Goal: Transaction & Acquisition: Purchase product/service

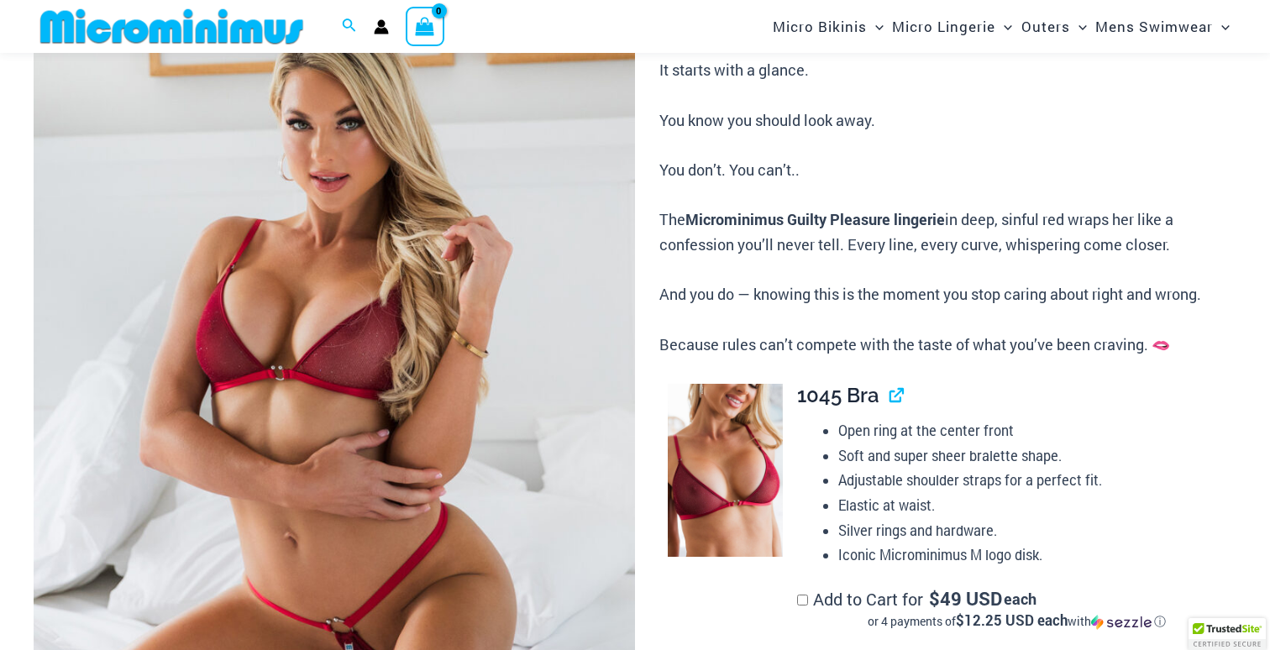
scroll to position [2779, 0]
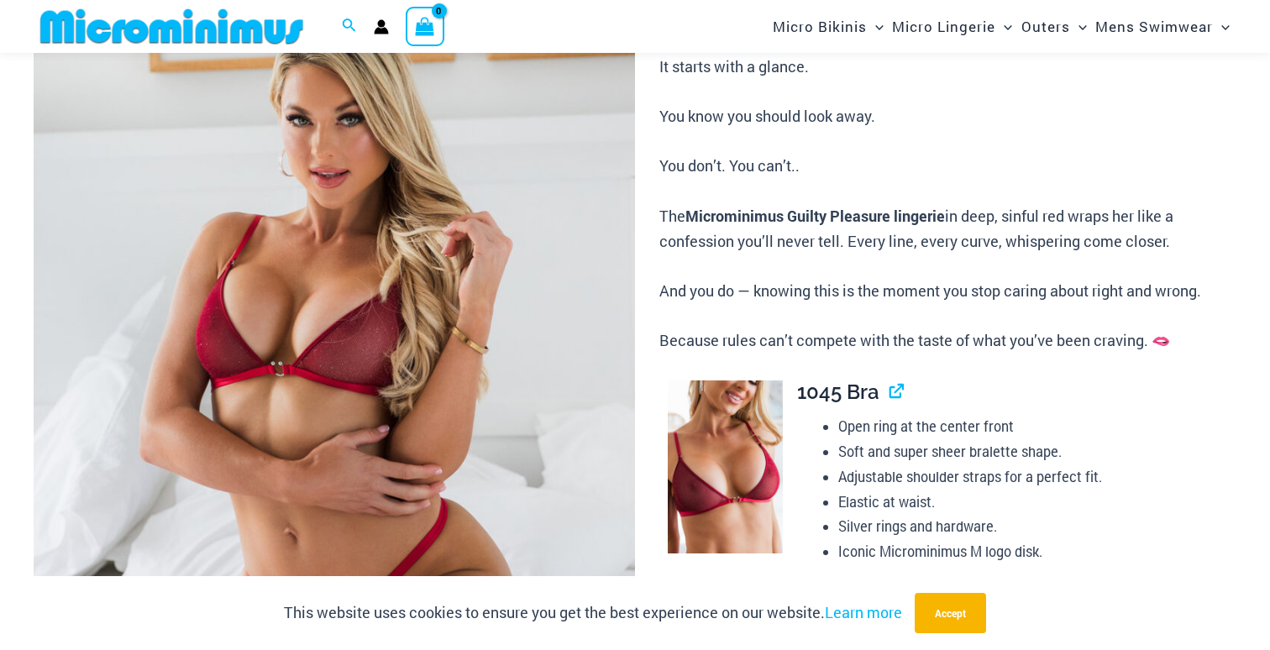
type input "**********"
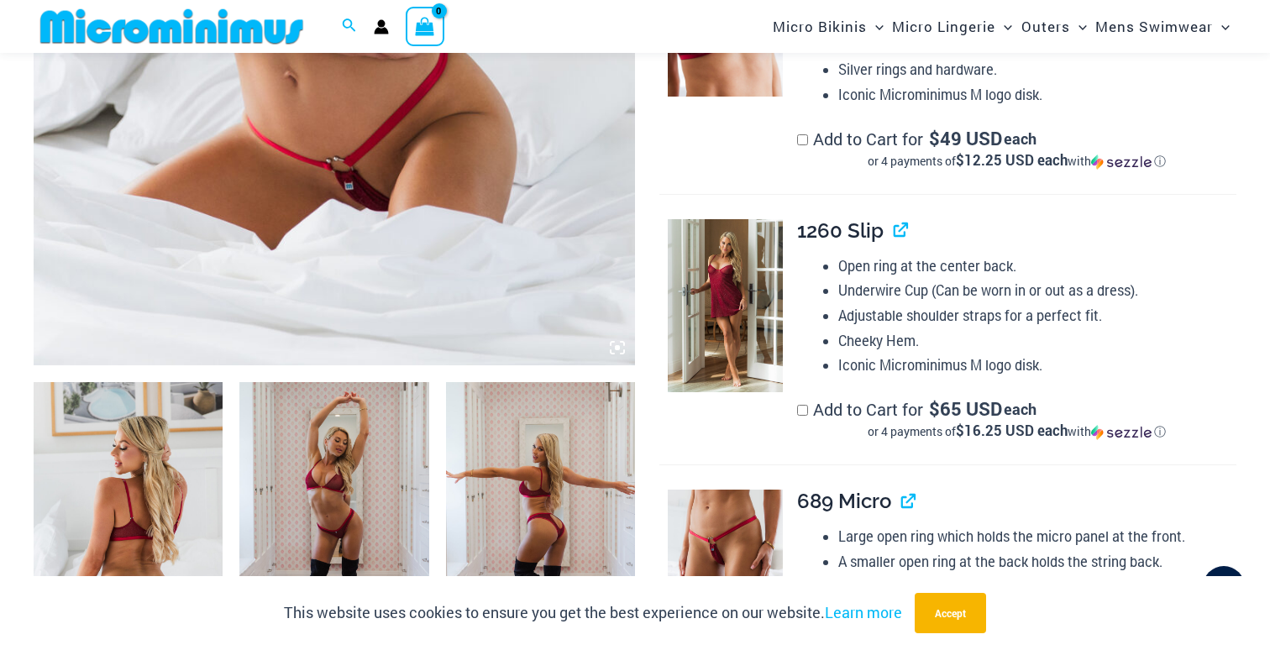
scroll to position [698, 0]
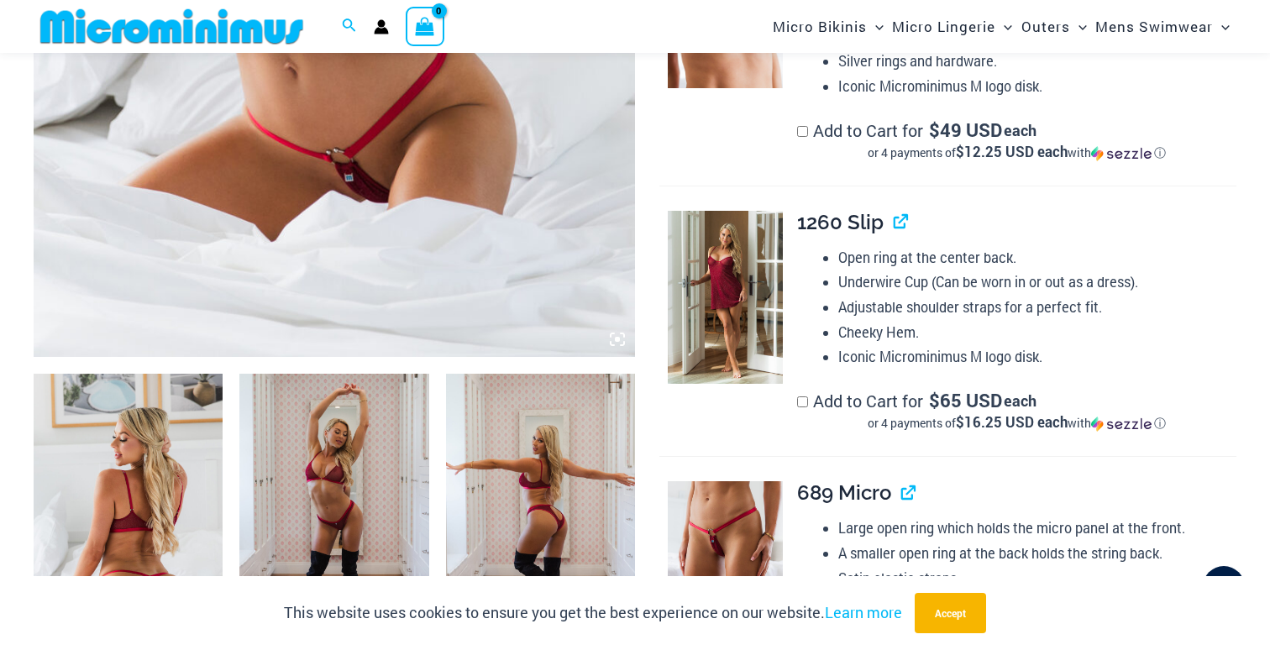
type input "**********"
click at [147, 483] on img at bounding box center [128, 516] width 189 height 284
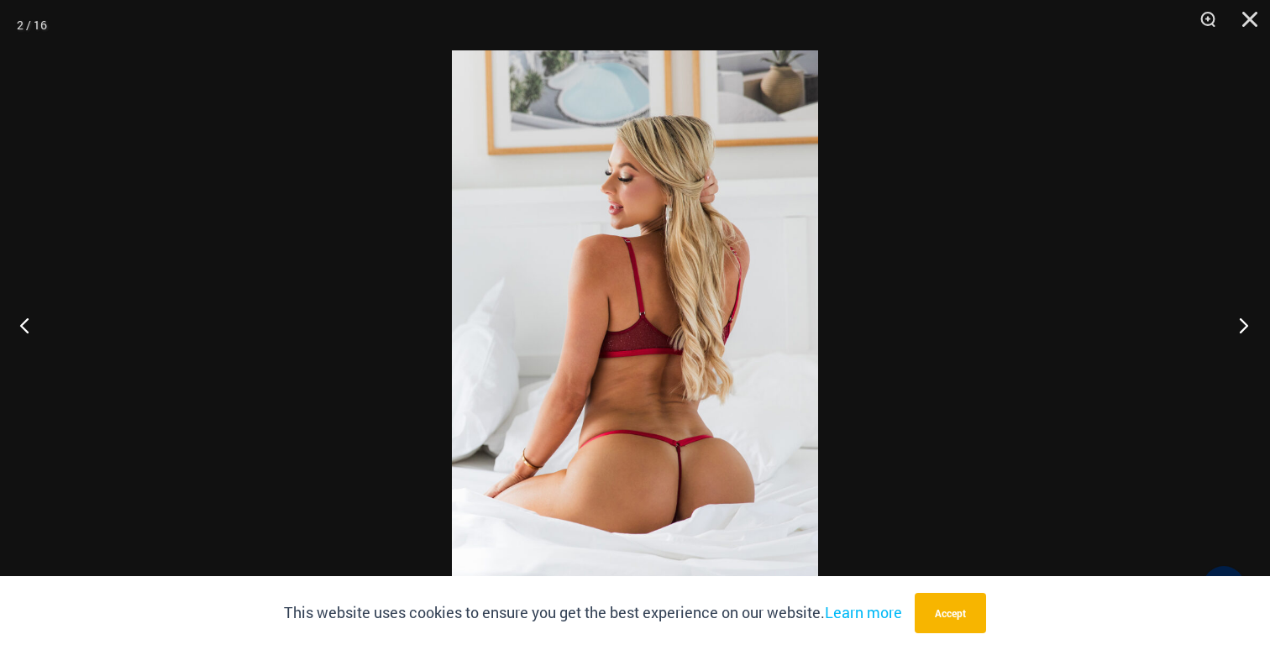
click at [1248, 327] on button "Next" at bounding box center [1238, 325] width 63 height 84
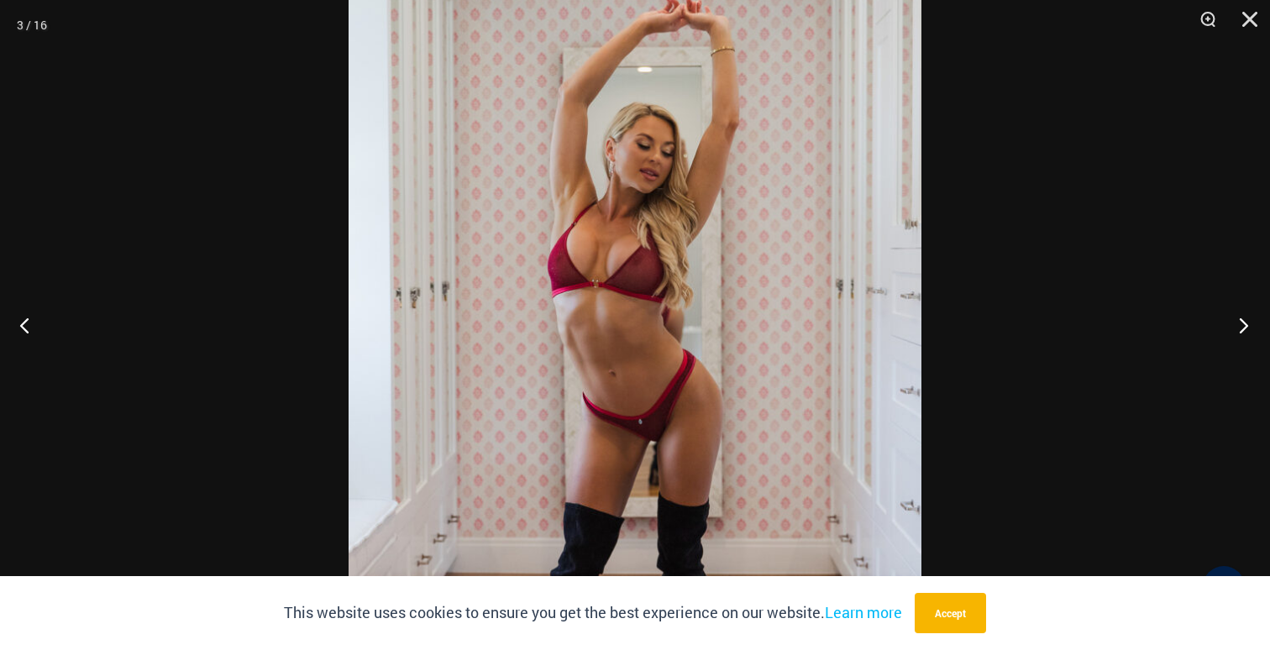
click at [1247, 323] on button "Next" at bounding box center [1238, 325] width 63 height 84
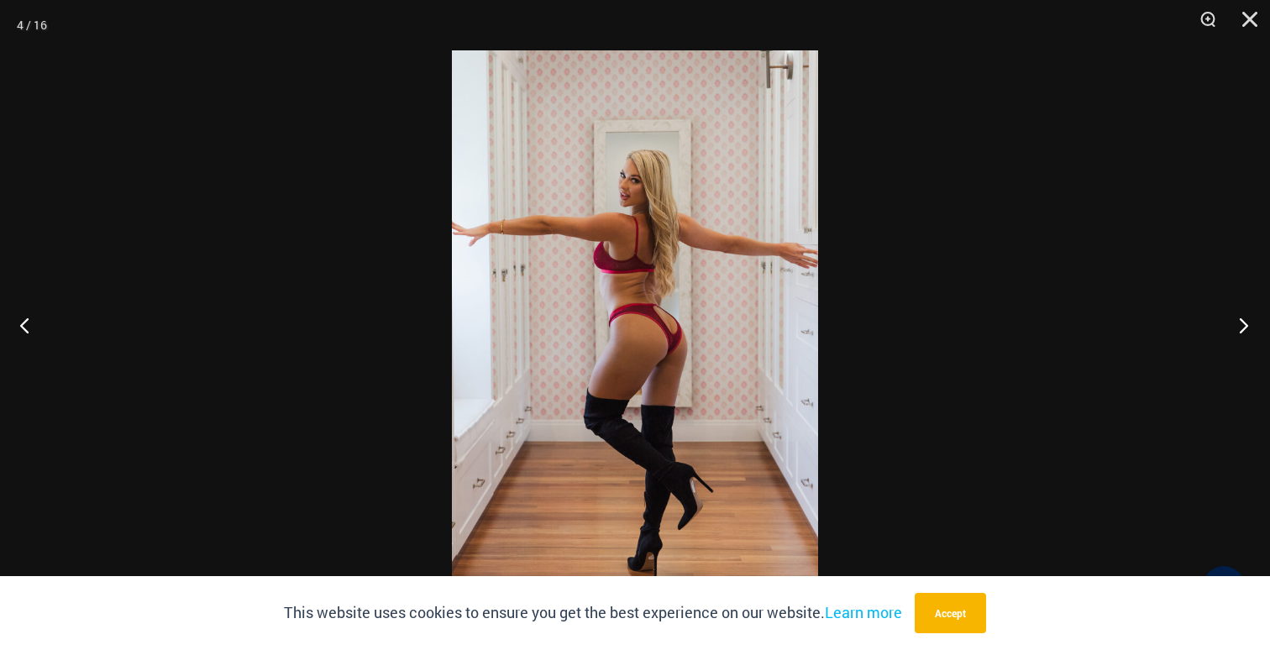
click at [1247, 323] on button "Next" at bounding box center [1238, 325] width 63 height 84
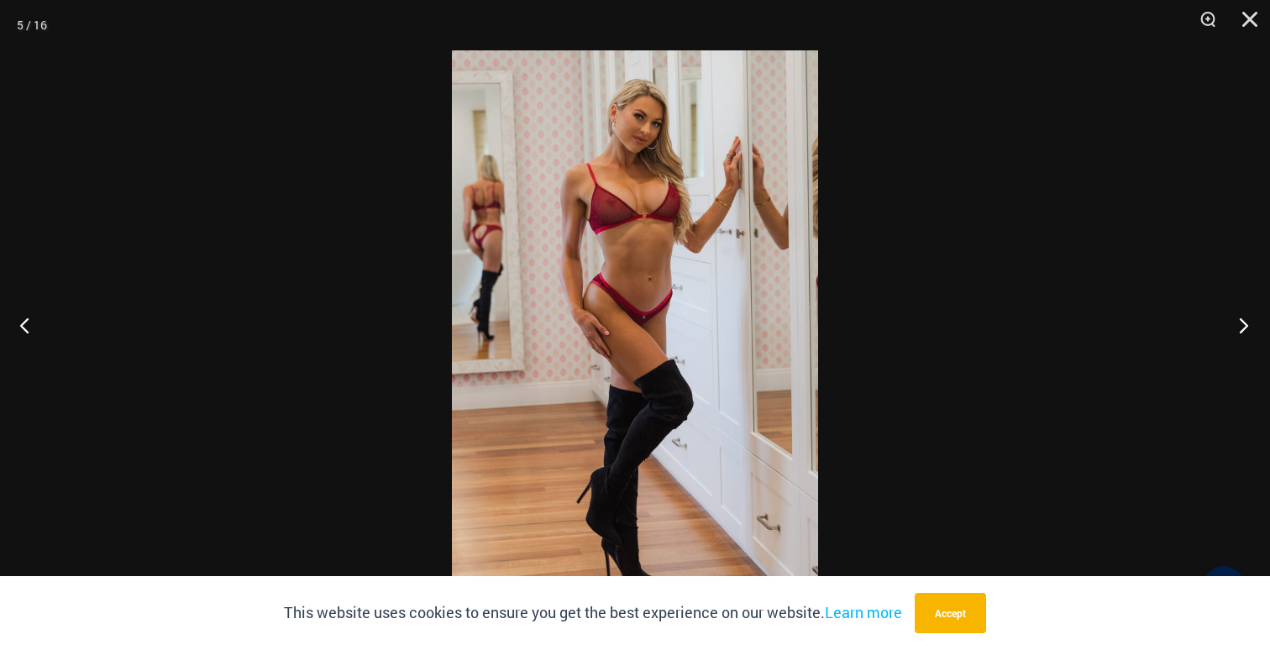
click at [1247, 323] on button "Next" at bounding box center [1238, 325] width 63 height 84
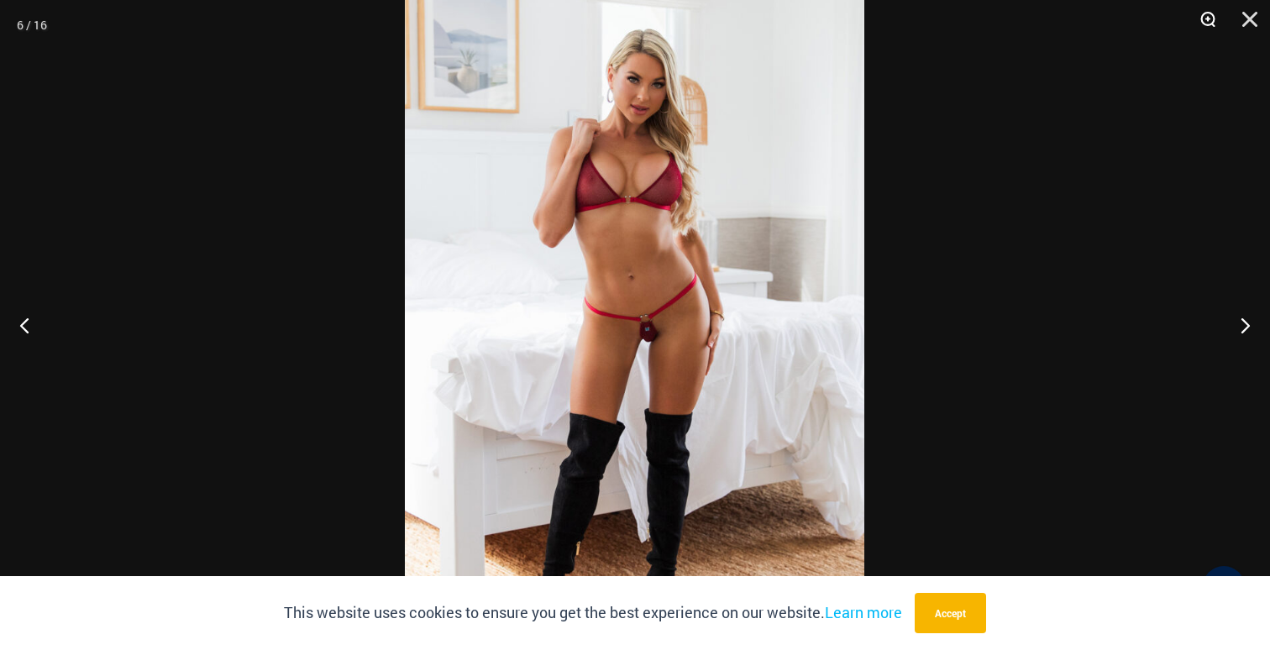
click at [1207, 20] on button "Zoom" at bounding box center [1202, 25] width 42 height 50
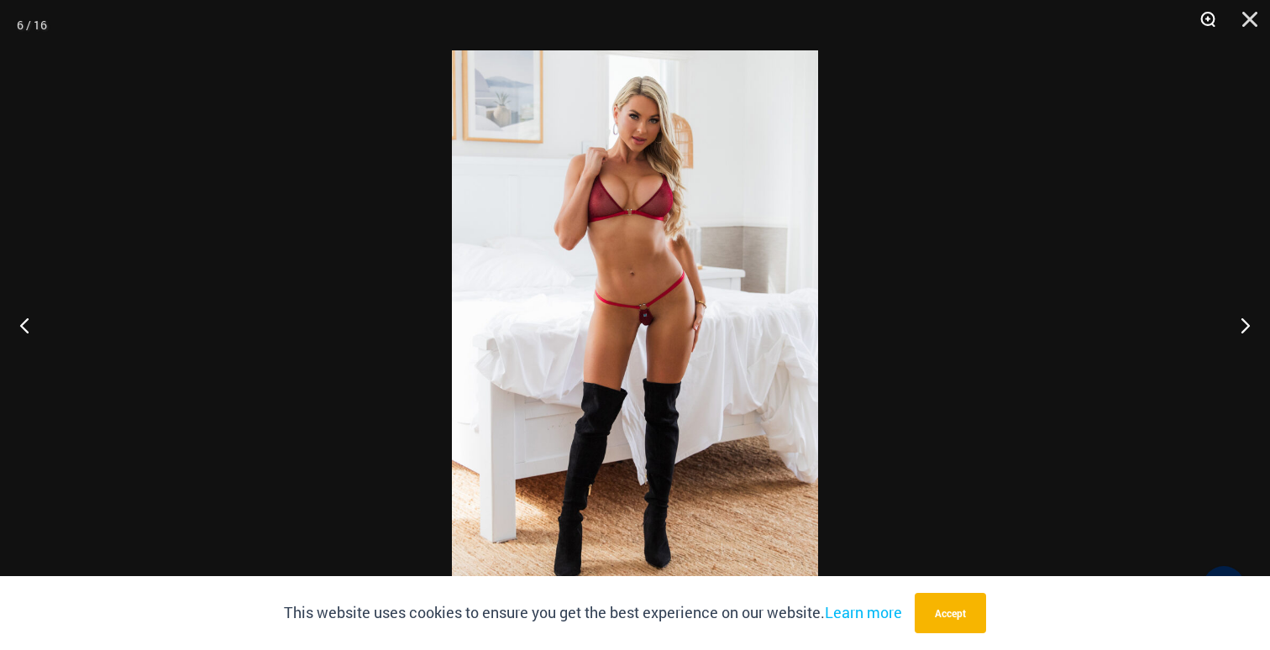
click at [1207, 20] on button "Zoom" at bounding box center [1202, 25] width 42 height 50
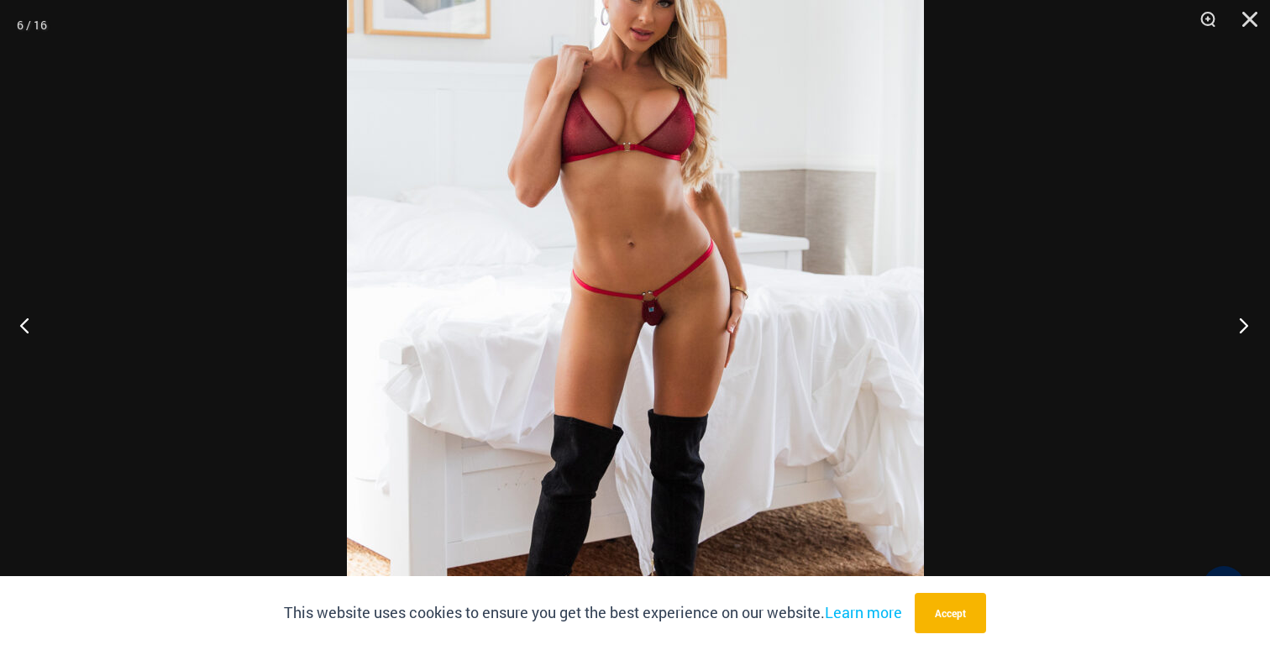
click at [1242, 321] on button "Next" at bounding box center [1238, 325] width 63 height 84
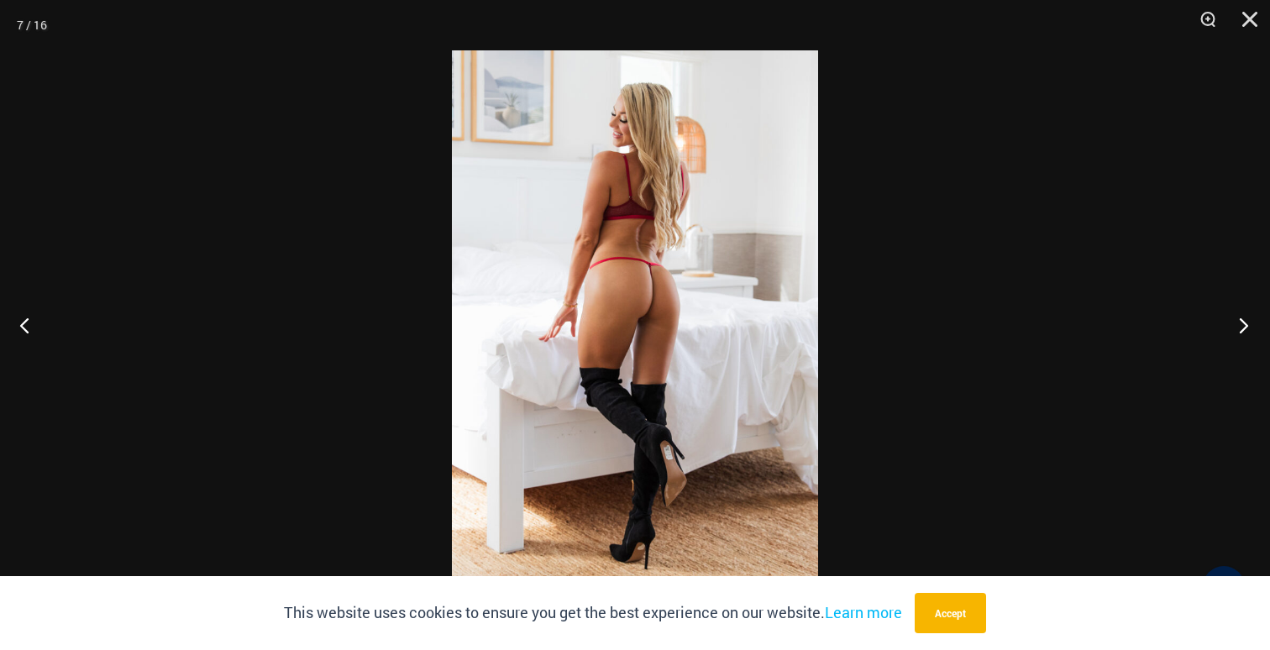
click at [1242, 321] on button "Next" at bounding box center [1238, 325] width 63 height 84
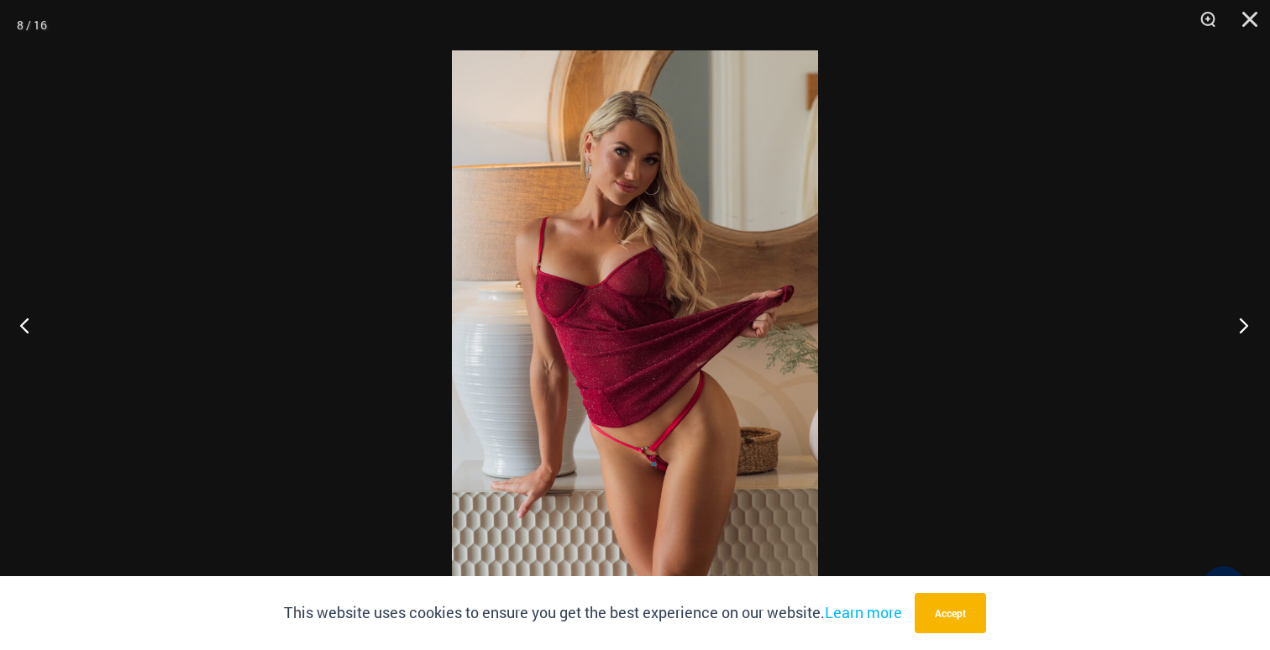
click at [1242, 321] on button "Next" at bounding box center [1238, 325] width 63 height 84
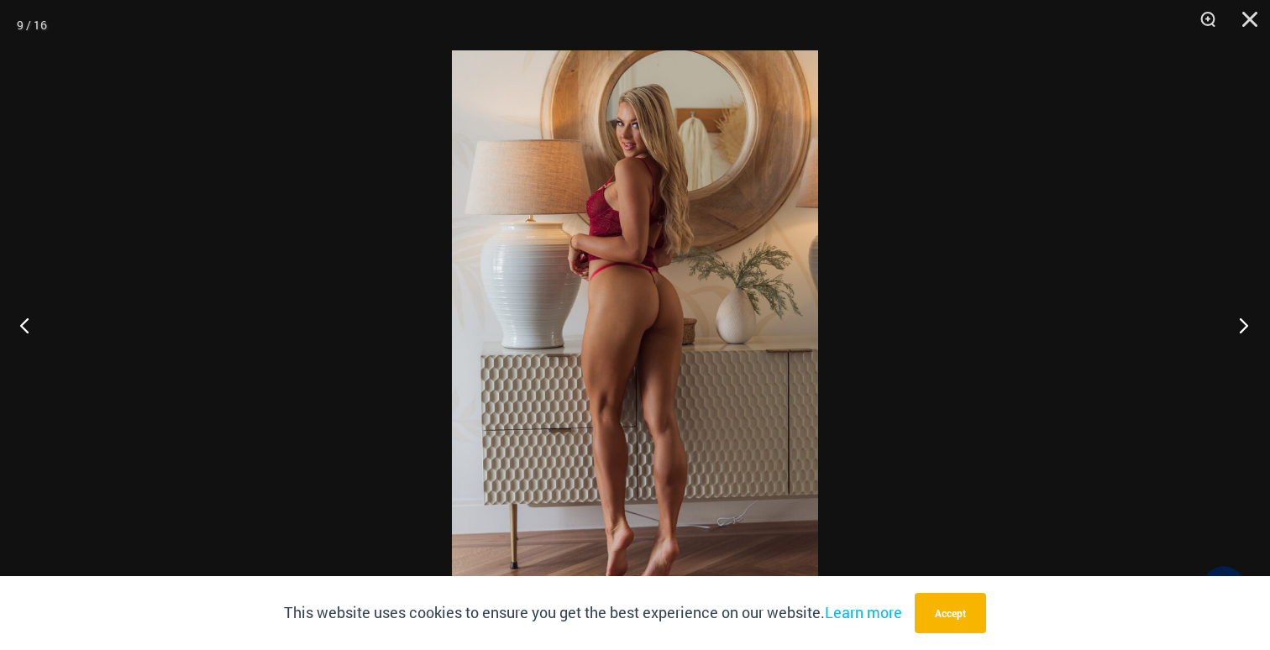
click at [1242, 321] on button "Next" at bounding box center [1238, 325] width 63 height 84
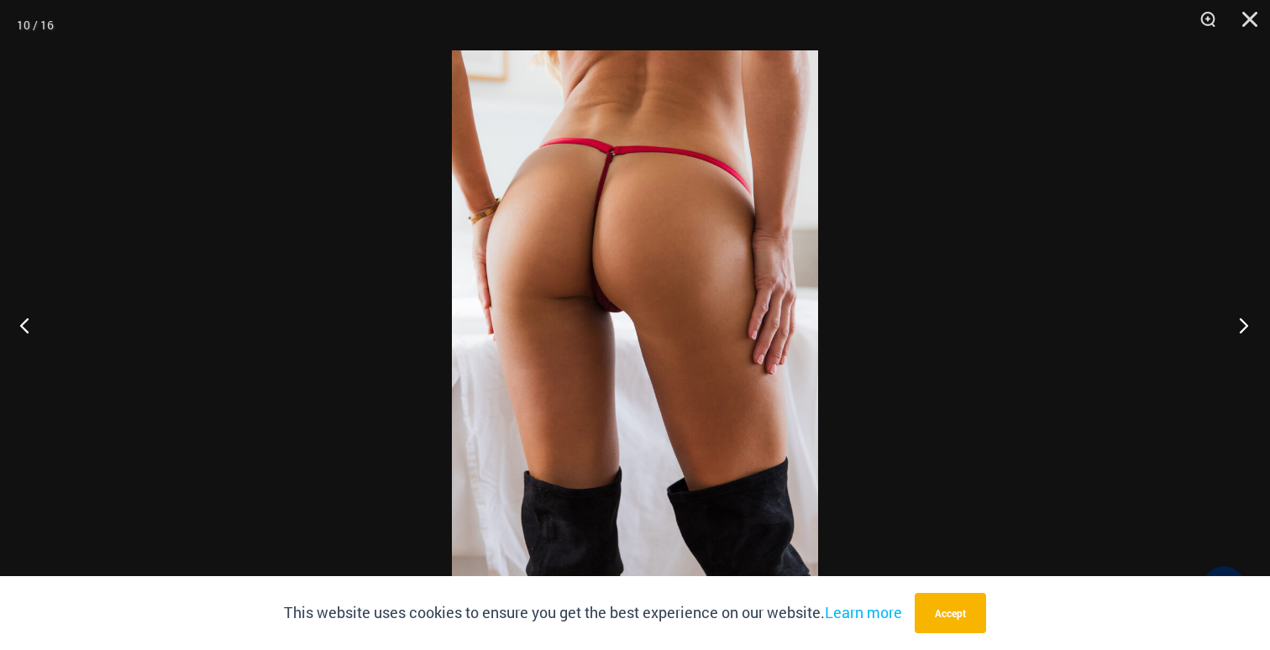
click at [1242, 321] on button "Next" at bounding box center [1238, 325] width 63 height 84
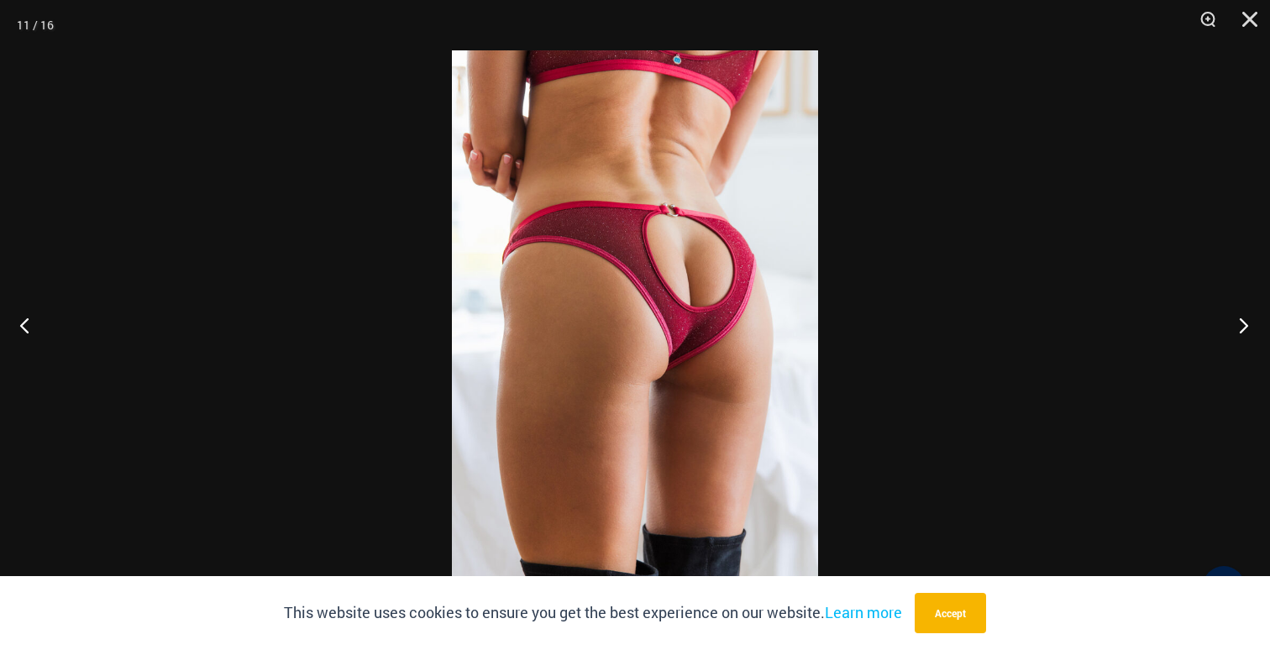
click at [1242, 321] on button "Next" at bounding box center [1238, 325] width 63 height 84
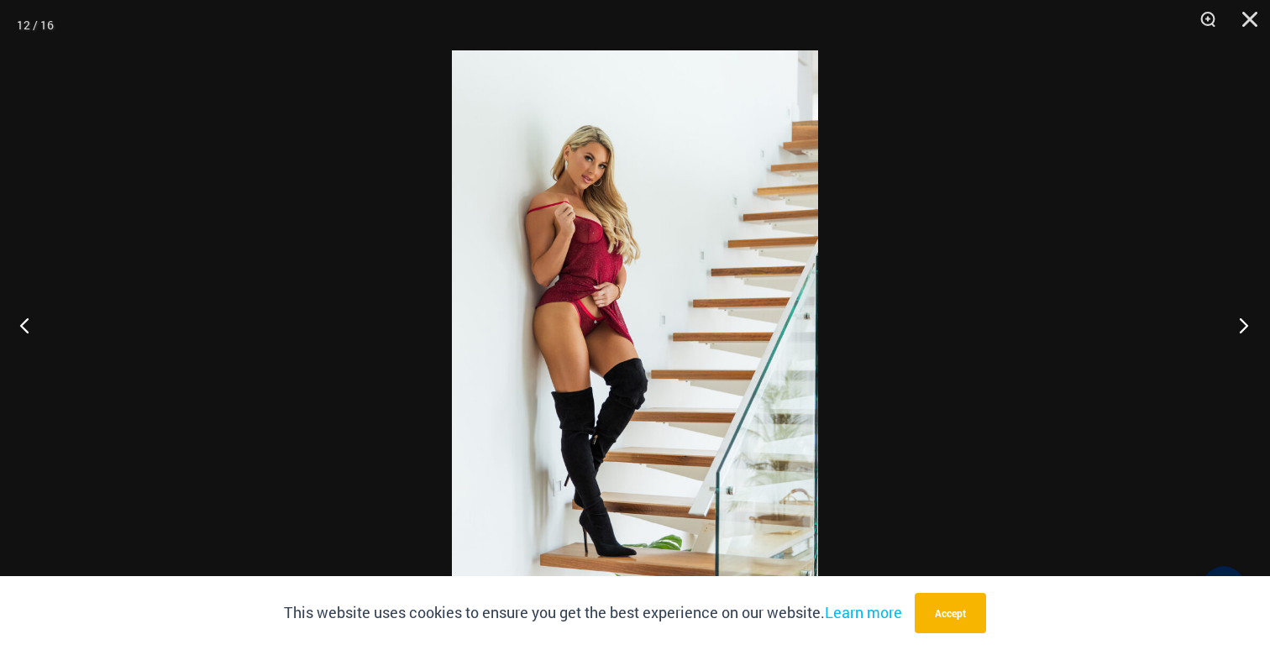
click at [1242, 321] on button "Next" at bounding box center [1238, 325] width 63 height 84
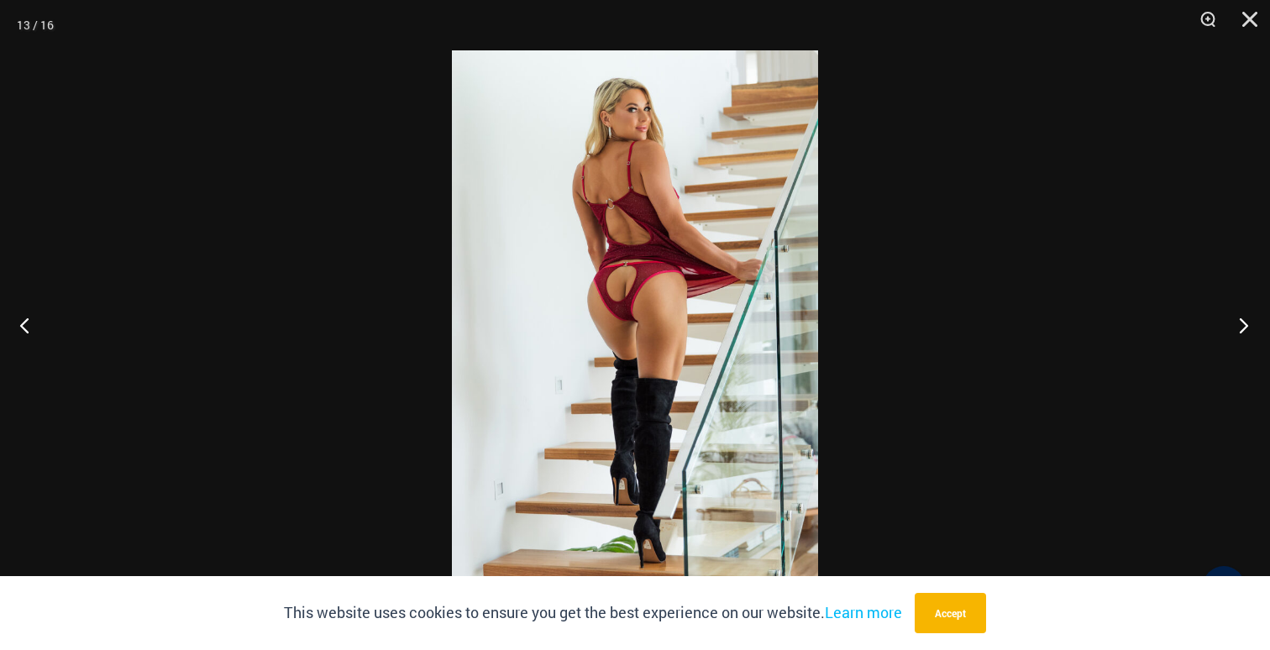
click at [1242, 321] on button "Next" at bounding box center [1238, 325] width 63 height 84
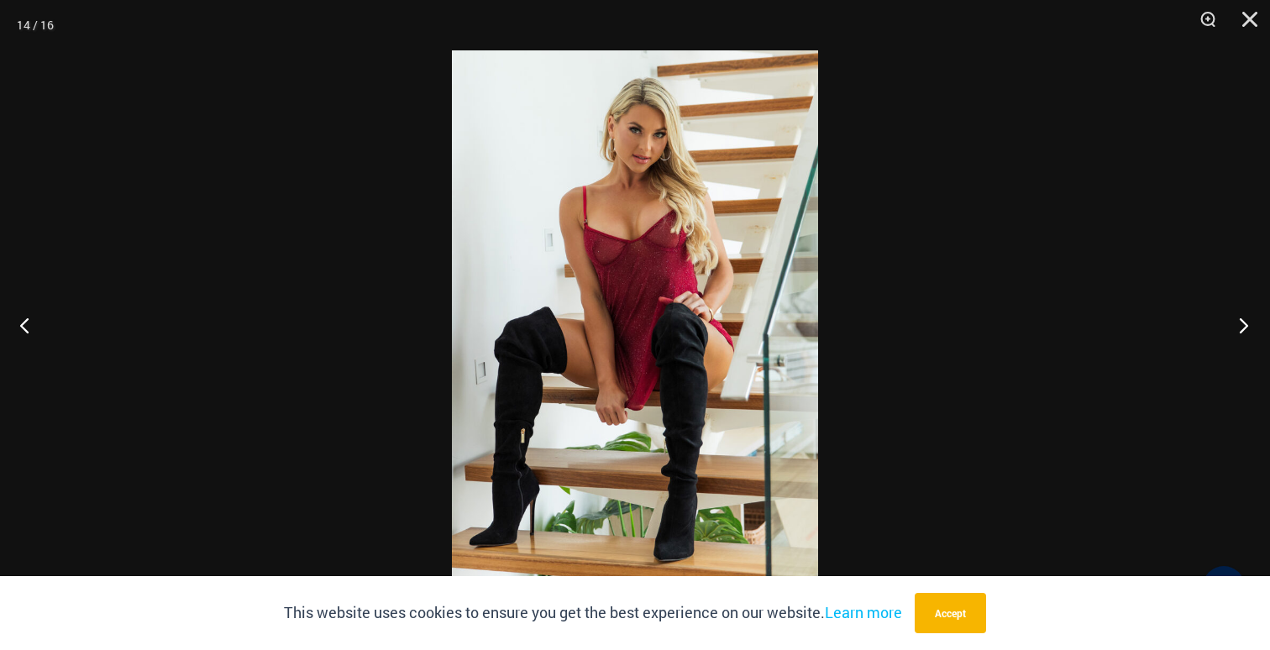
click at [1242, 321] on button "Next" at bounding box center [1238, 325] width 63 height 84
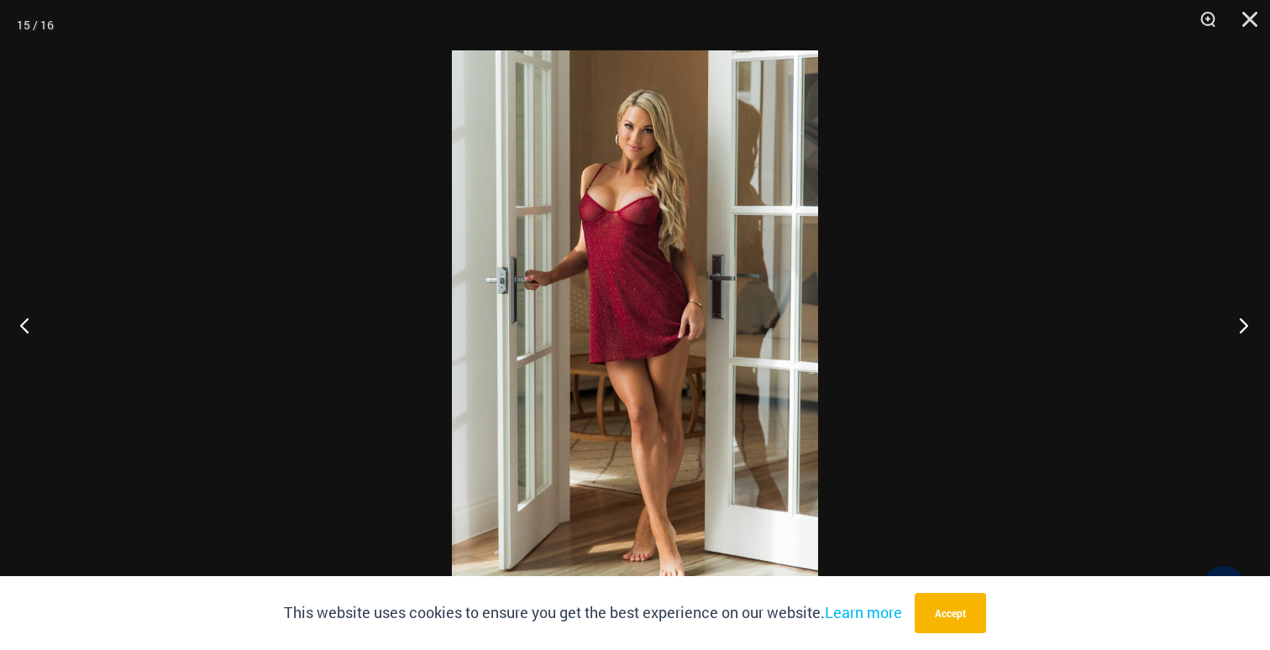
click at [1242, 321] on button "Next" at bounding box center [1238, 325] width 63 height 84
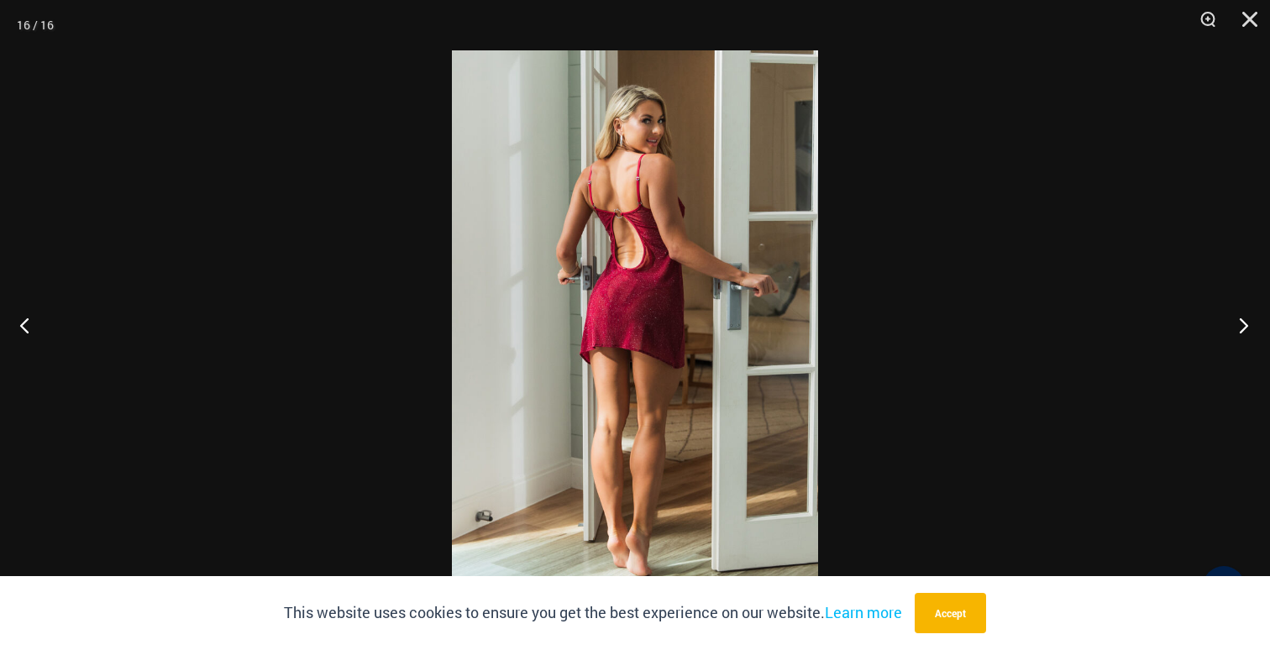
click at [1242, 321] on button "Next" at bounding box center [1238, 325] width 63 height 84
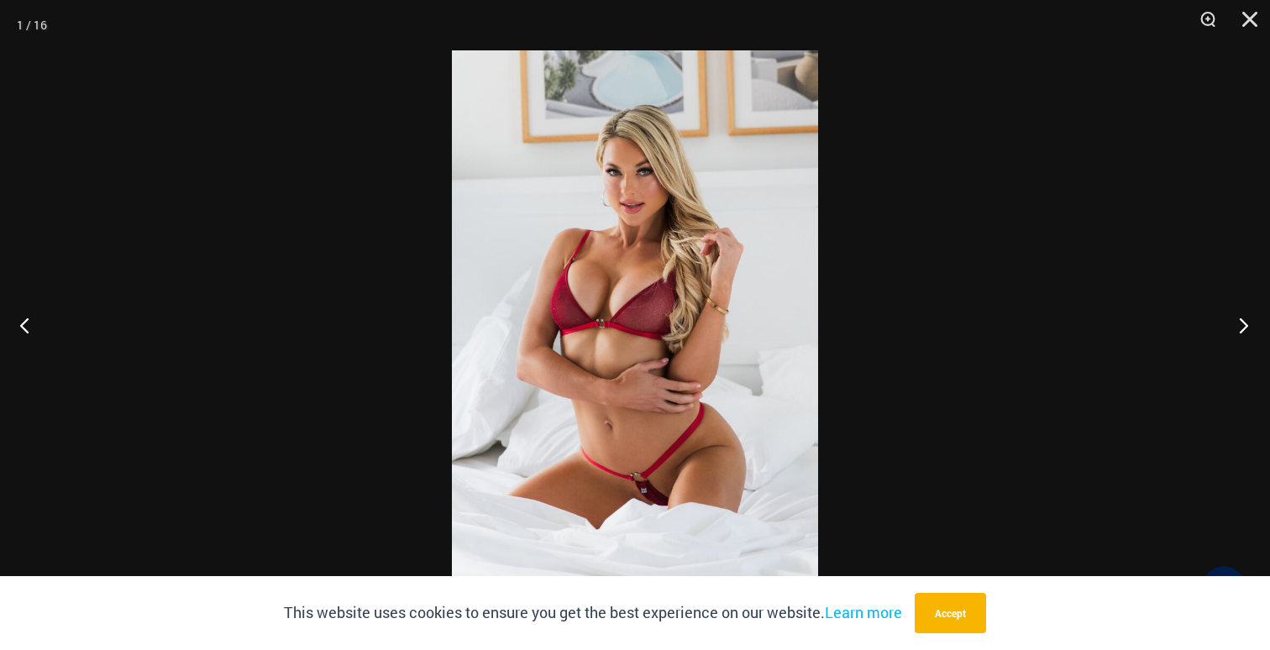
click at [1242, 321] on button "Next" at bounding box center [1238, 325] width 63 height 84
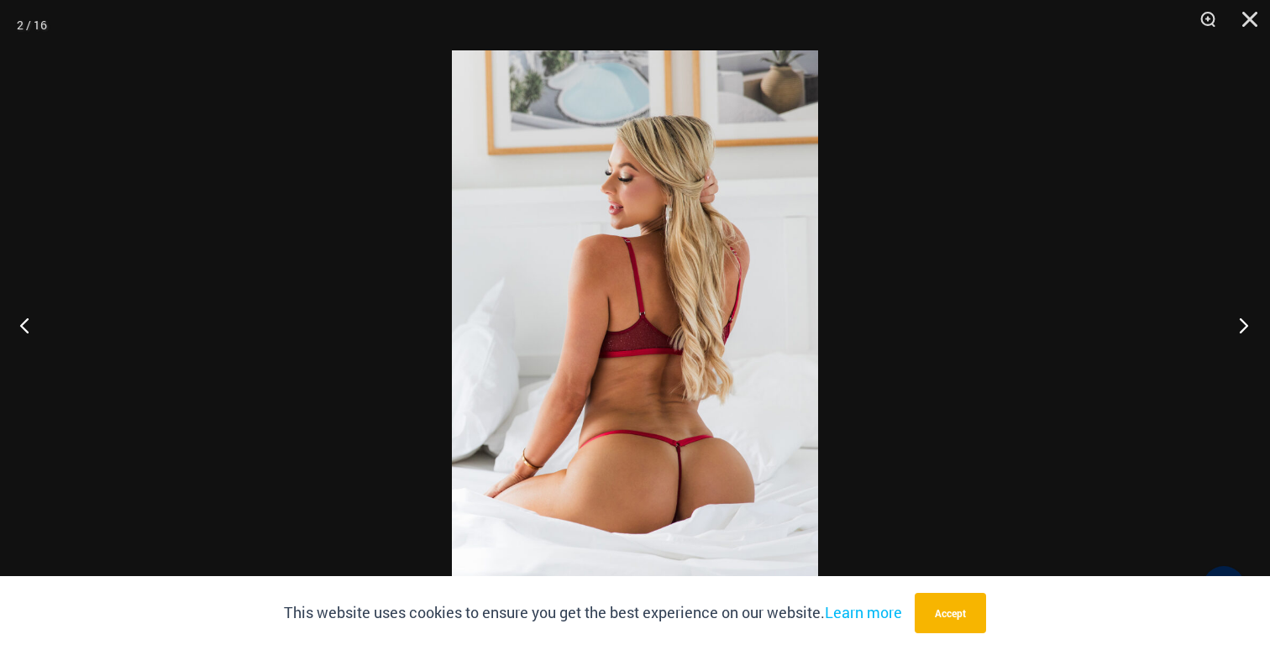
click at [1242, 321] on button "Next" at bounding box center [1238, 325] width 63 height 84
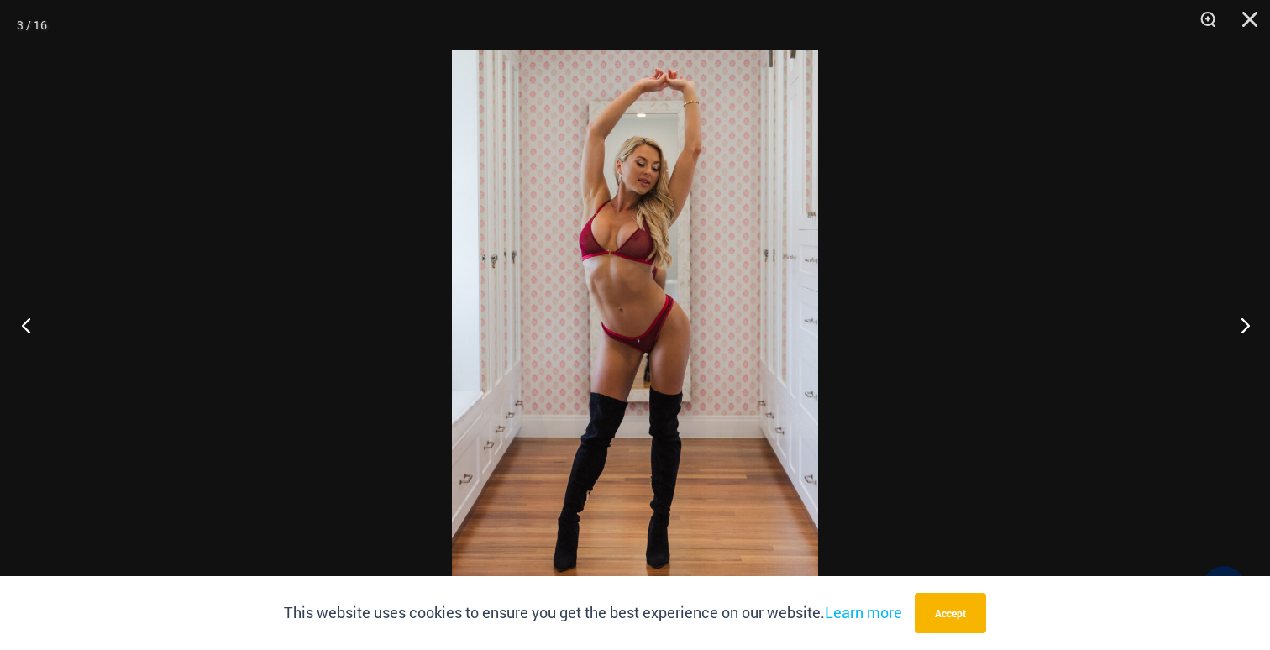
click at [25, 321] on button "Previous" at bounding box center [31, 325] width 63 height 84
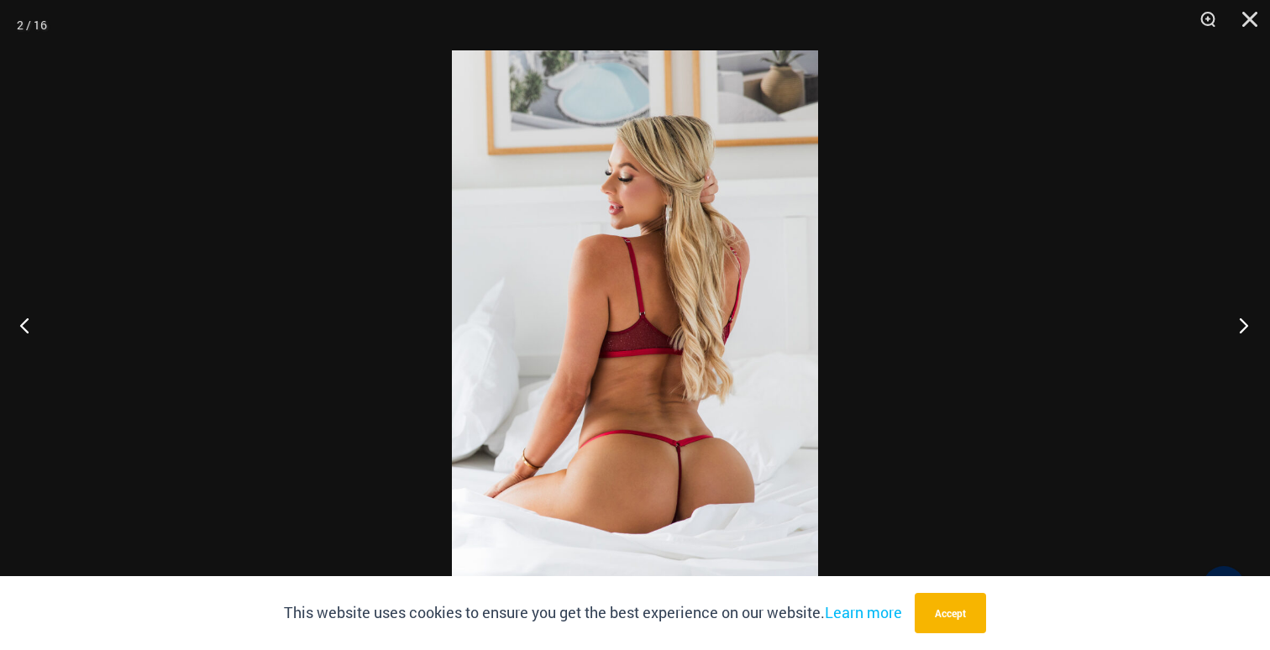
click at [1247, 324] on button "Next" at bounding box center [1238, 325] width 63 height 84
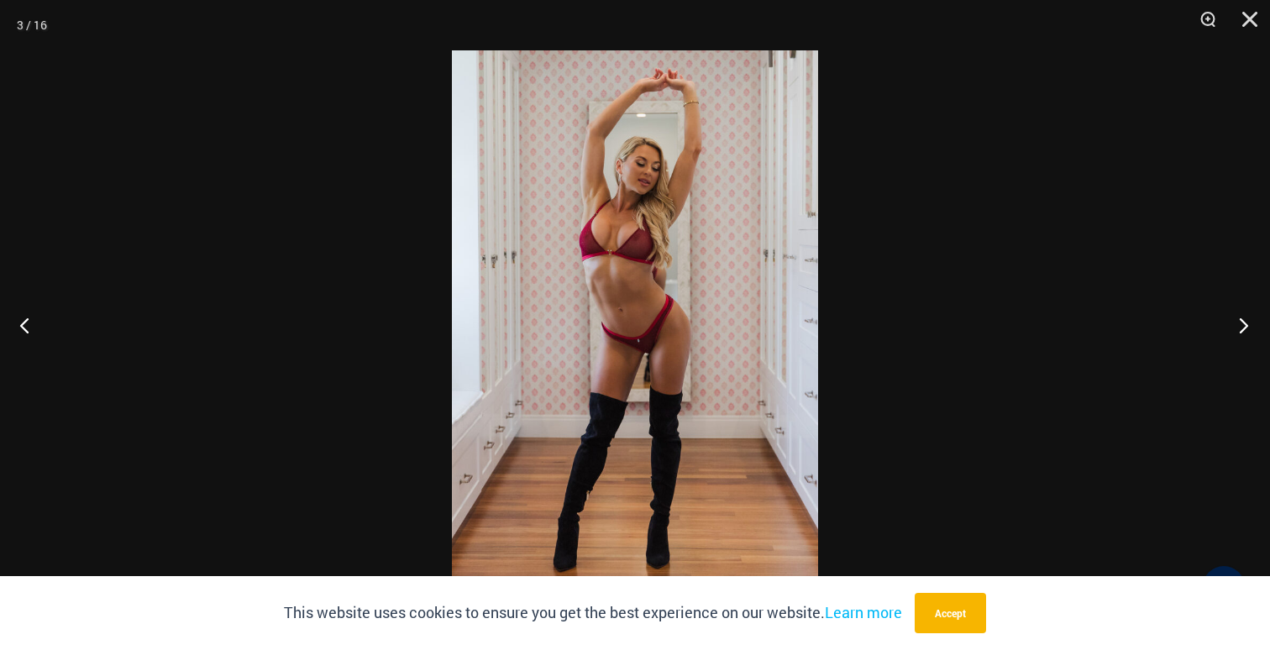
click at [1247, 324] on button "Next" at bounding box center [1238, 325] width 63 height 84
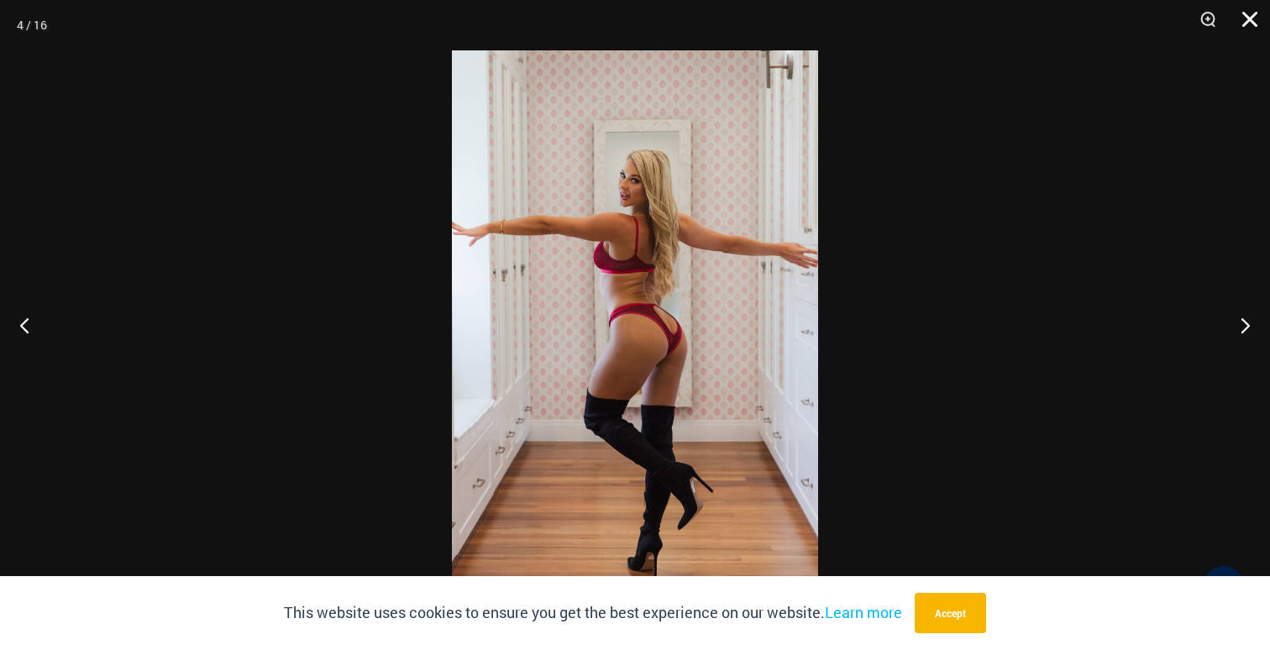
click at [1251, 17] on button "Close" at bounding box center [1244, 25] width 42 height 50
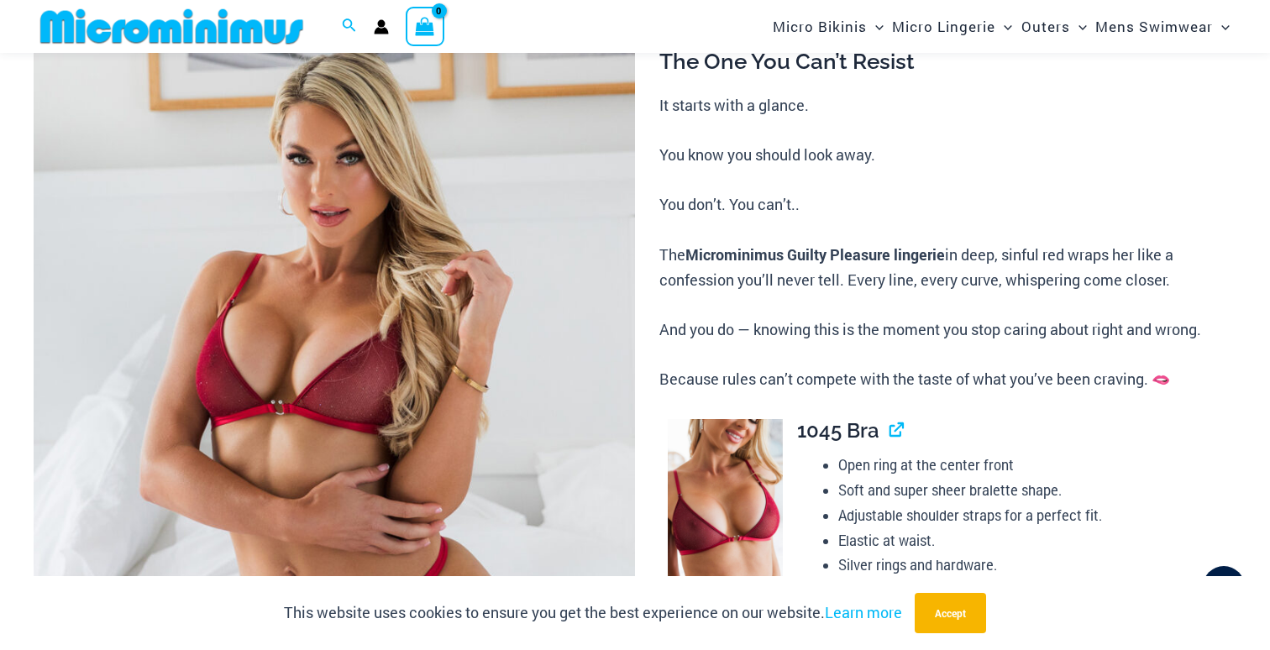
scroll to position [160, 0]
